Goal: Task Accomplishment & Management: Use online tool/utility

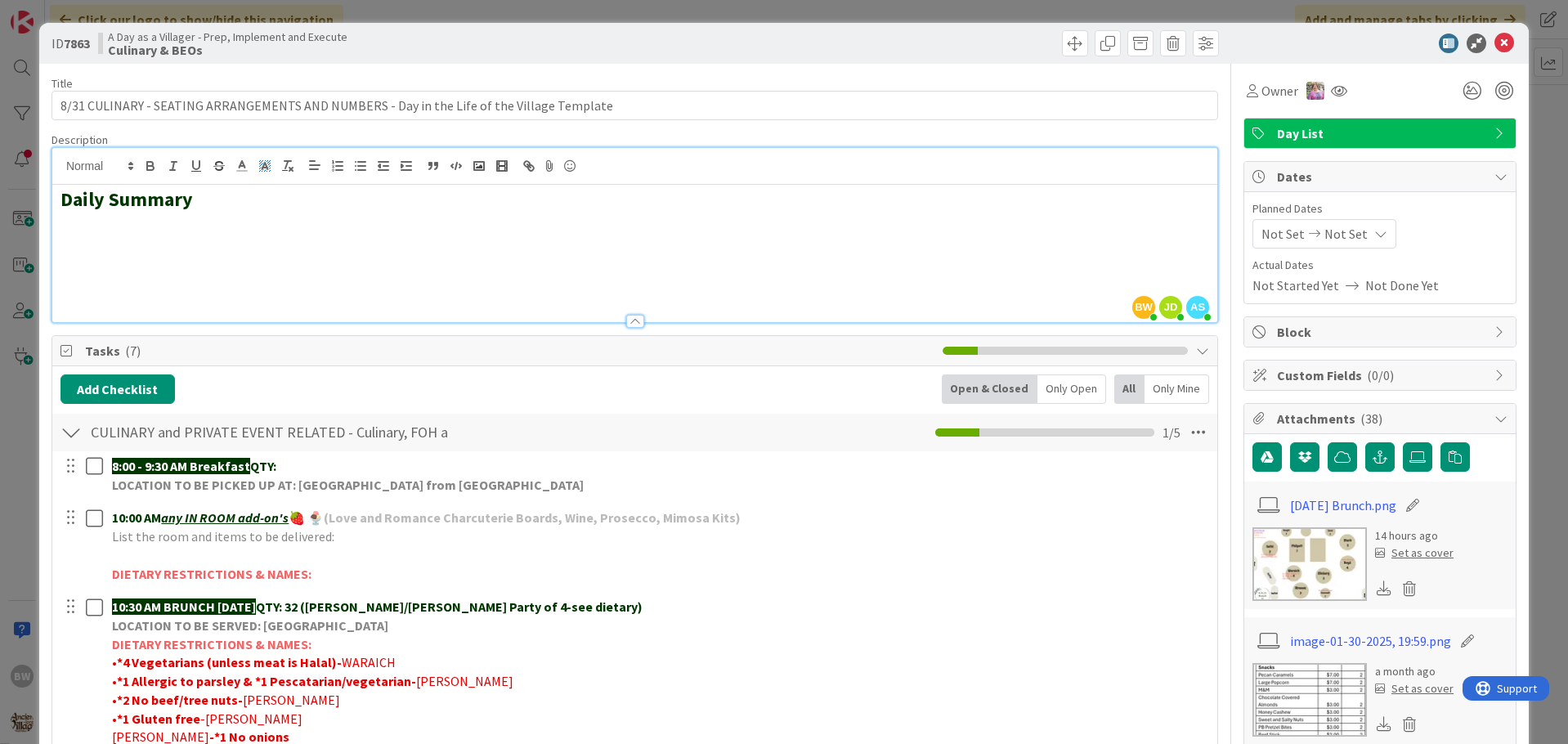
drag, startPoint x: 102, startPoint y: 194, endPoint x: 259, endPoint y: 174, distance: 158.3
click at [259, 174] on div "BW [PERSON_NAME] joined 39 m ago [PERSON_NAME] joined 21 m ago AS [PERSON_NAME]…" at bounding box center [634, 235] width 1165 height 174
click at [88, 241] on h2 at bounding box center [635, 248] width 1149 height 24
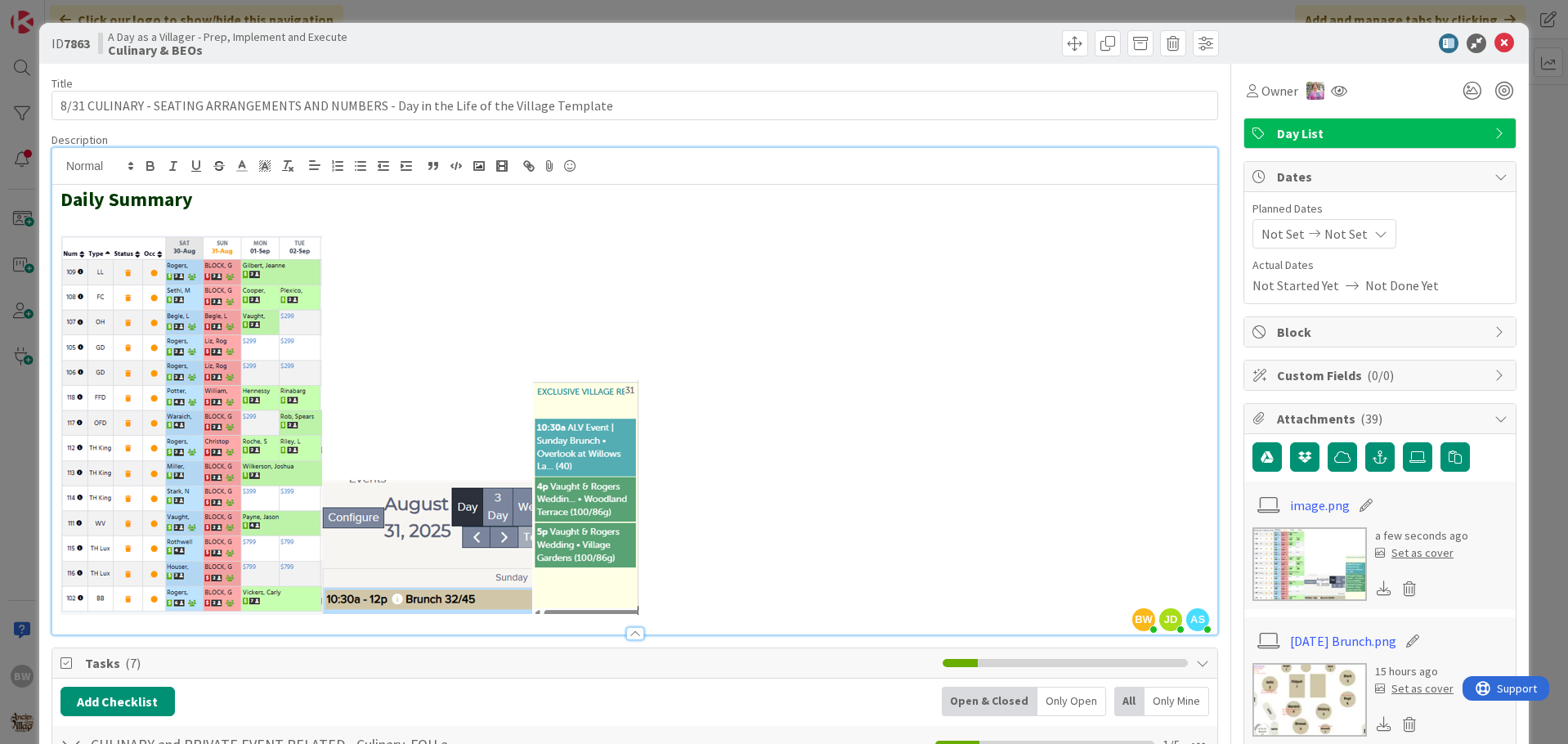
click at [52, 239] on div "Daily Summary" at bounding box center [634, 409] width 1165 height 450
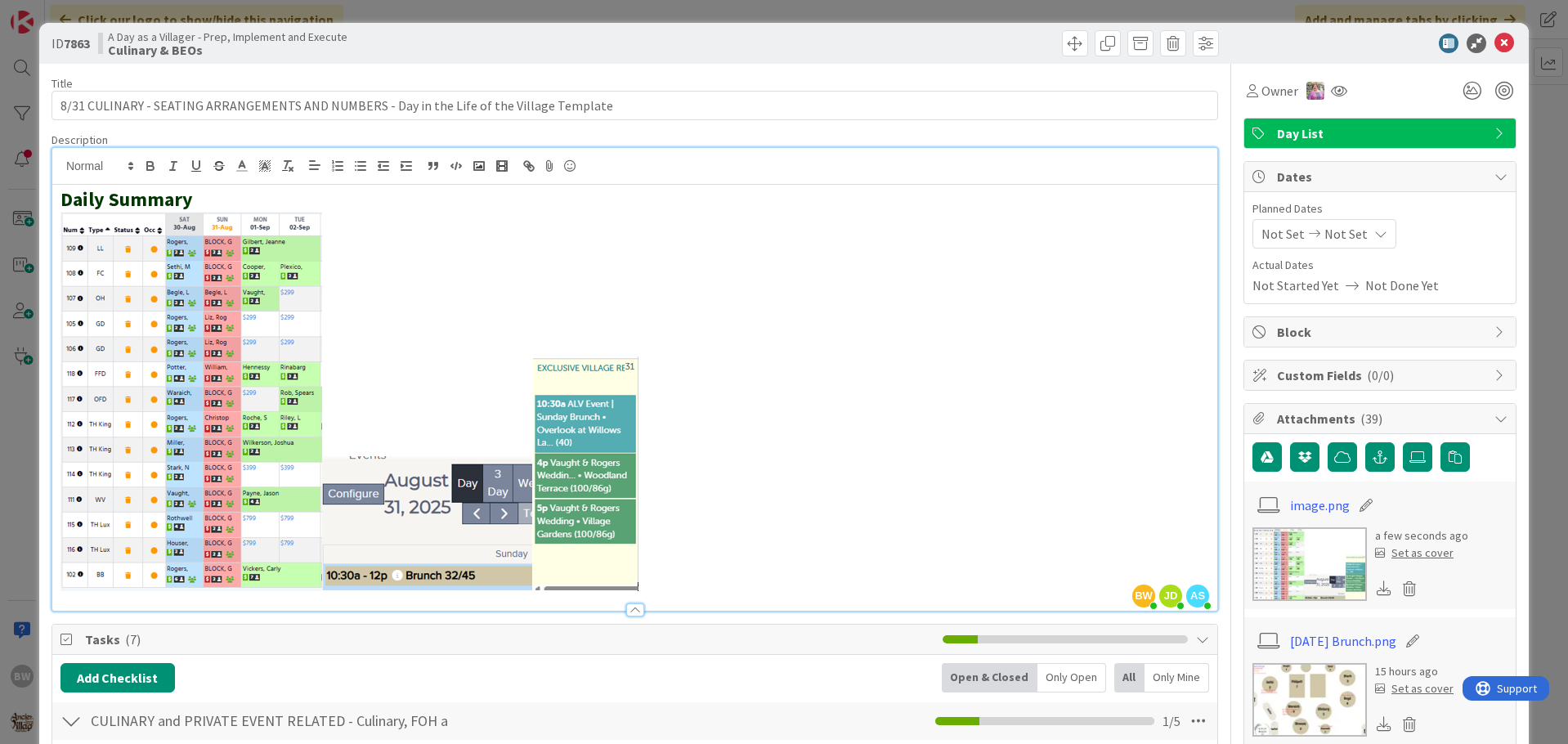
click at [956, 63] on div "ID 7863 A Day as a Villager - Prep, Implement and Execute Culinary & BEOs" at bounding box center [784, 43] width 1490 height 41
click at [1495, 43] on icon at bounding box center [1505, 44] width 20 height 20
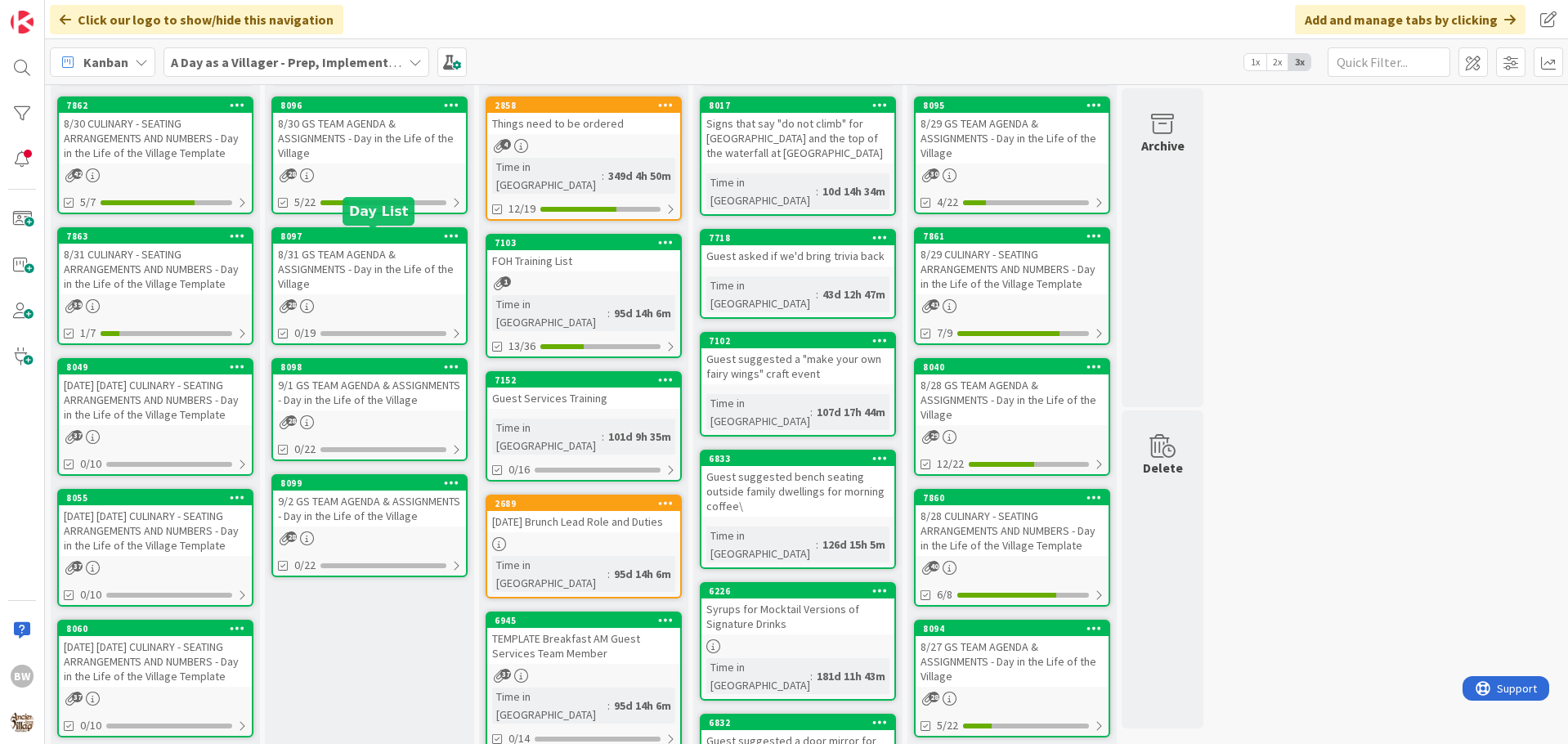
click at [370, 238] on div "8097" at bounding box center [373, 236] width 186 height 11
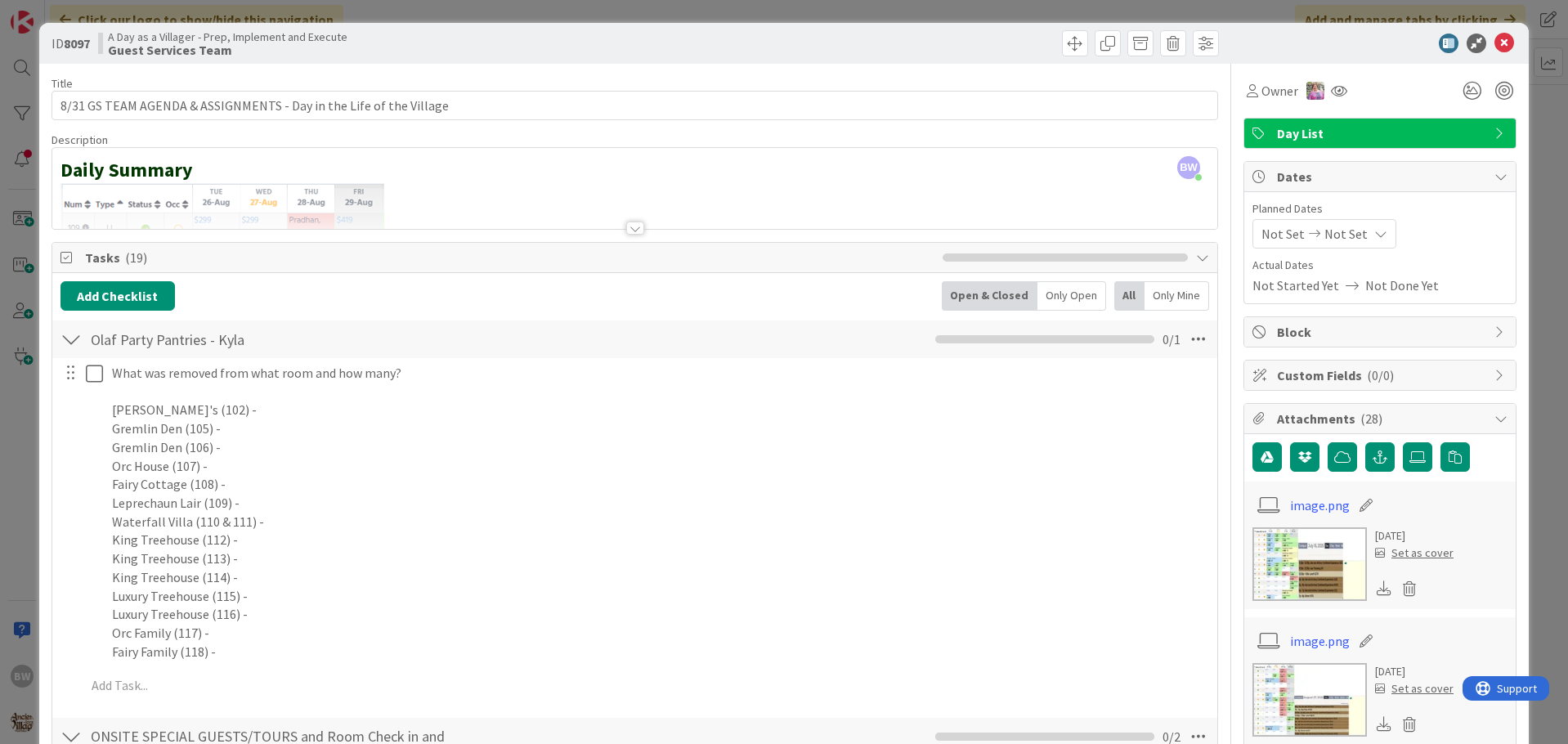
click at [628, 233] on div at bounding box center [636, 228] width 18 height 13
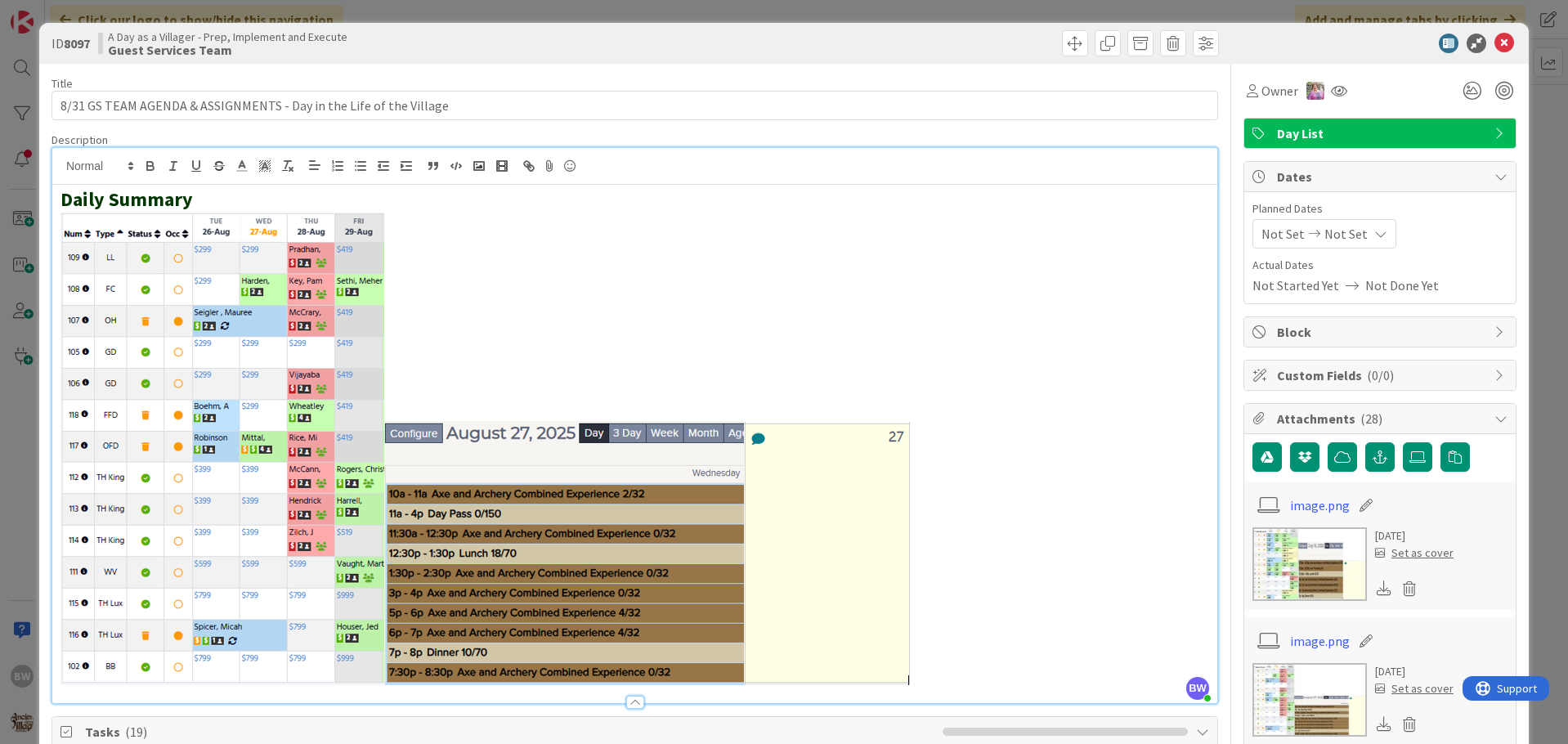
drag, startPoint x: 997, startPoint y: 531, endPoint x: 292, endPoint y: 541, distance: 705.1
click at [292, 541] on p at bounding box center [635, 449] width 1149 height 475
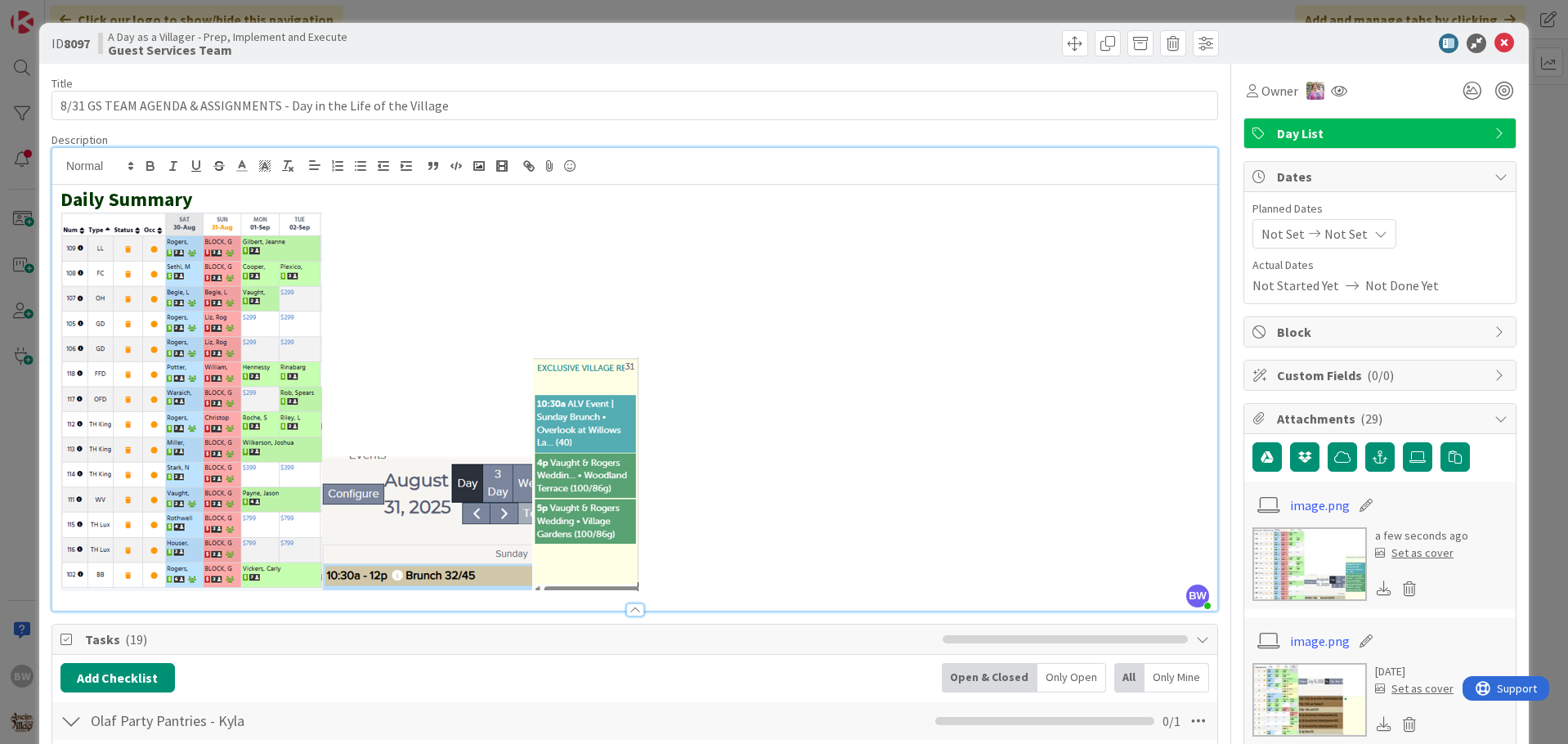
click at [945, 48] on div at bounding box center [929, 43] width 580 height 26
click at [1495, 39] on icon at bounding box center [1505, 44] width 20 height 20
